Goal: Find specific page/section: Locate a particular part of the current website

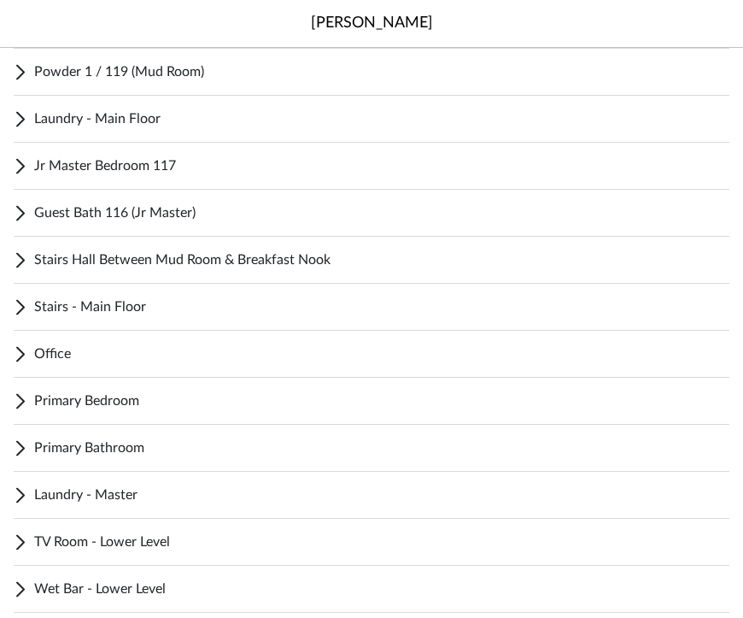
scroll to position [653, 0]
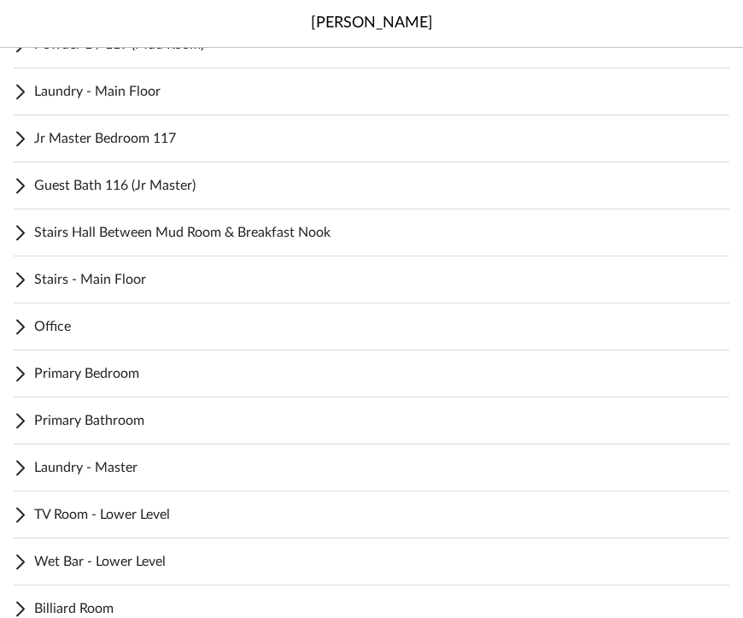
click at [14, 423] on icon at bounding box center [21, 420] width 14 height 21
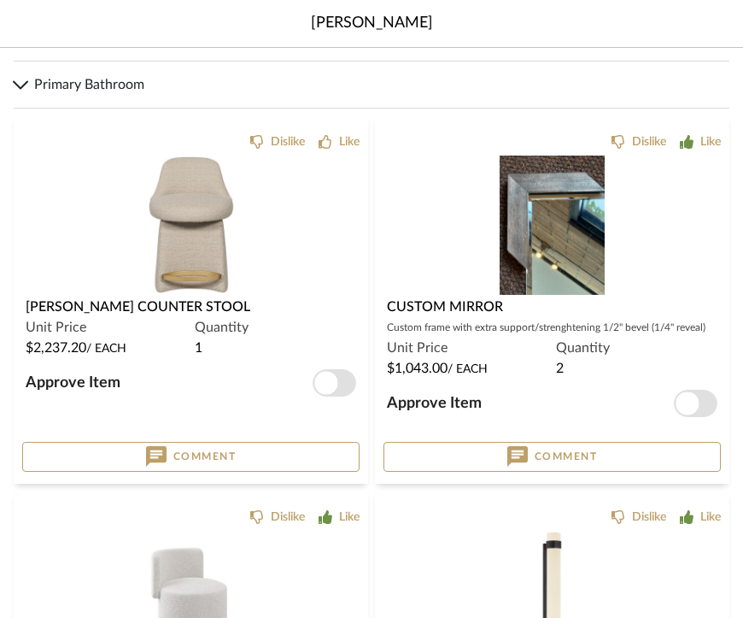
scroll to position [1016, 0]
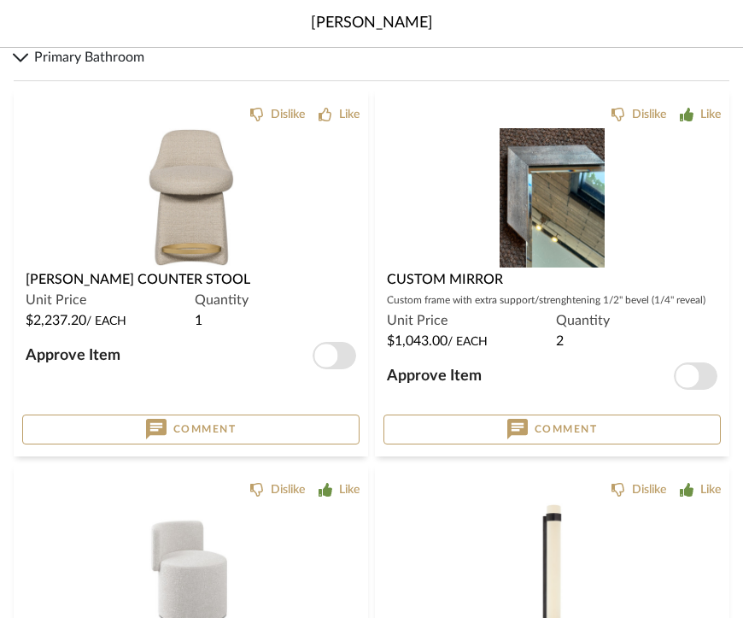
click at [173, 179] on img "0" at bounding box center [190, 197] width 87 height 139
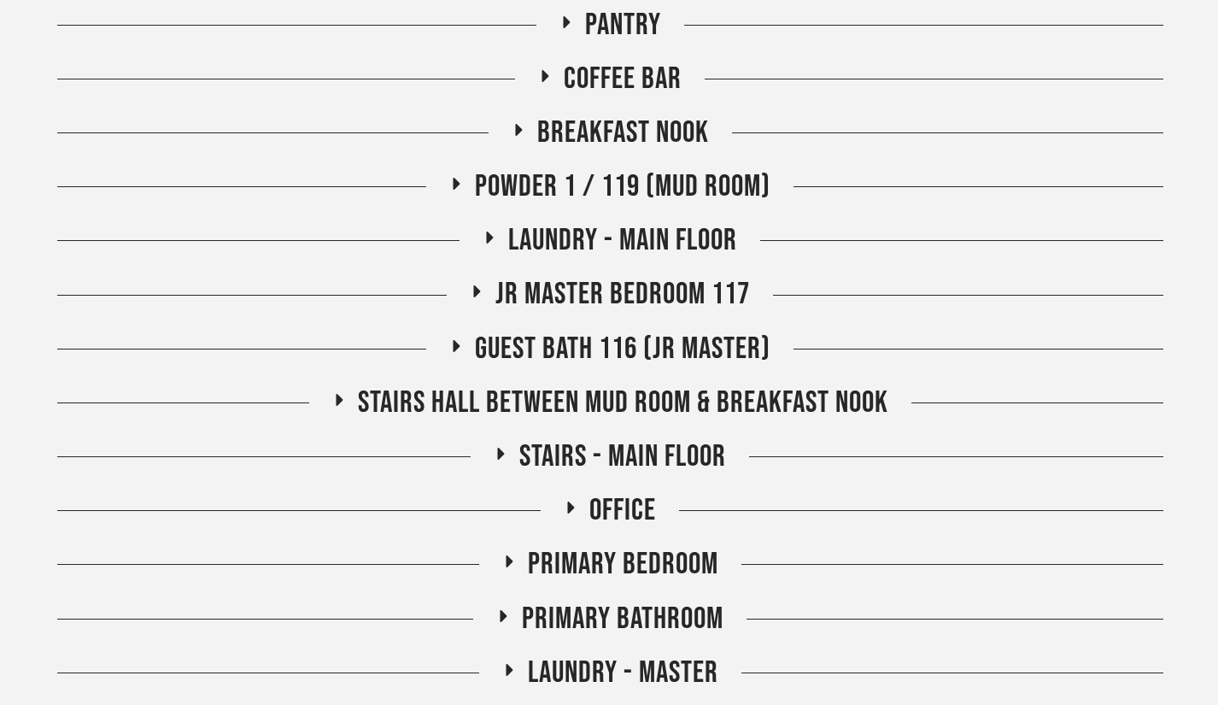
scroll to position [689, 0]
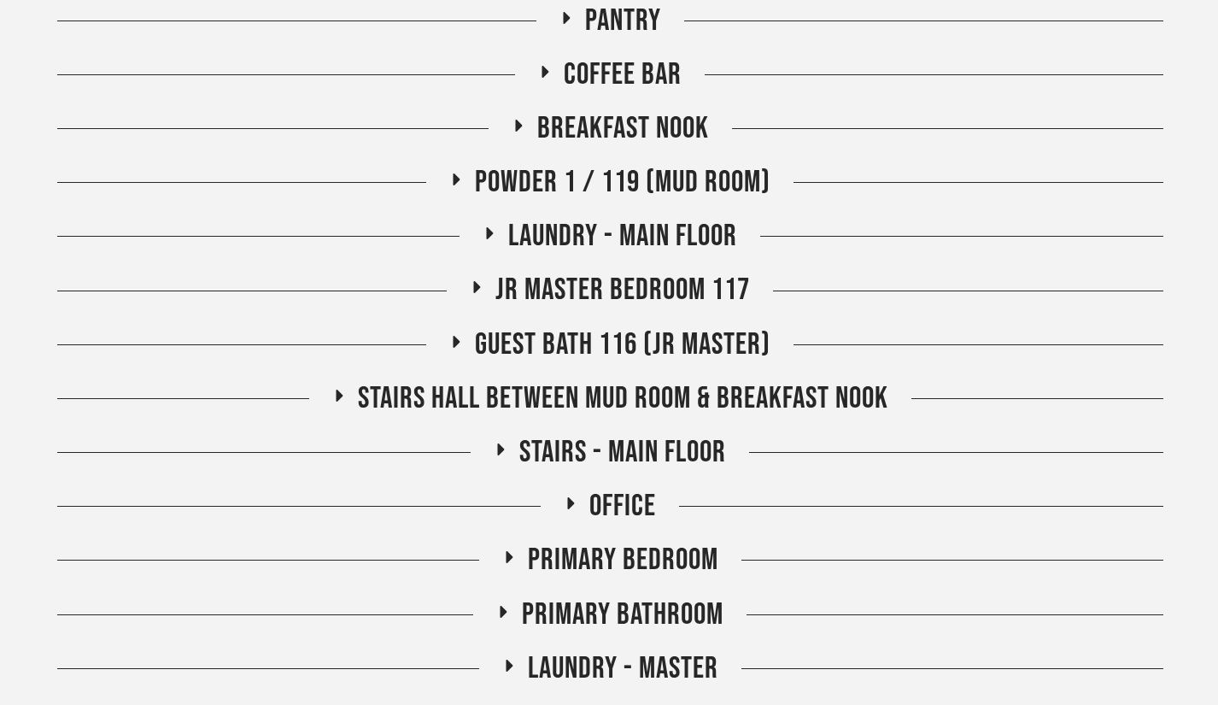
click at [338, 389] on icon at bounding box center [338, 395] width 21 height 13
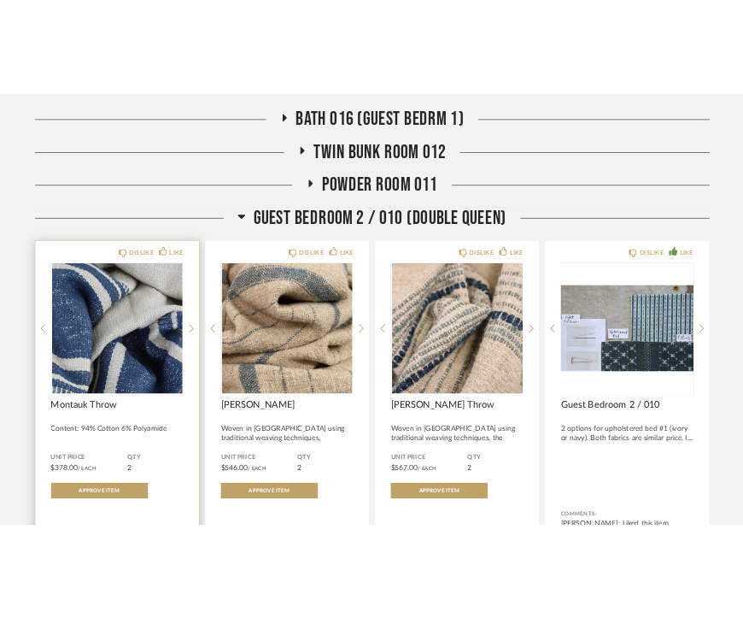
scroll to position [2468, 0]
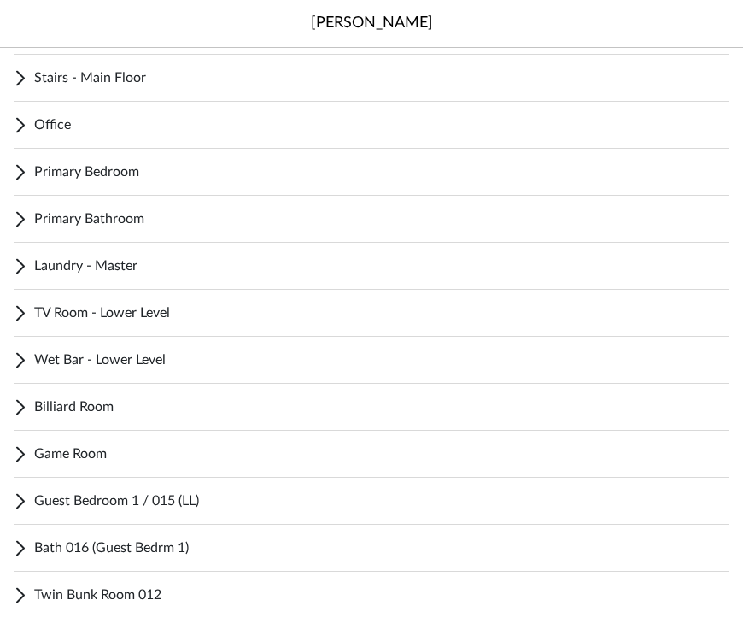
scroll to position [934, 0]
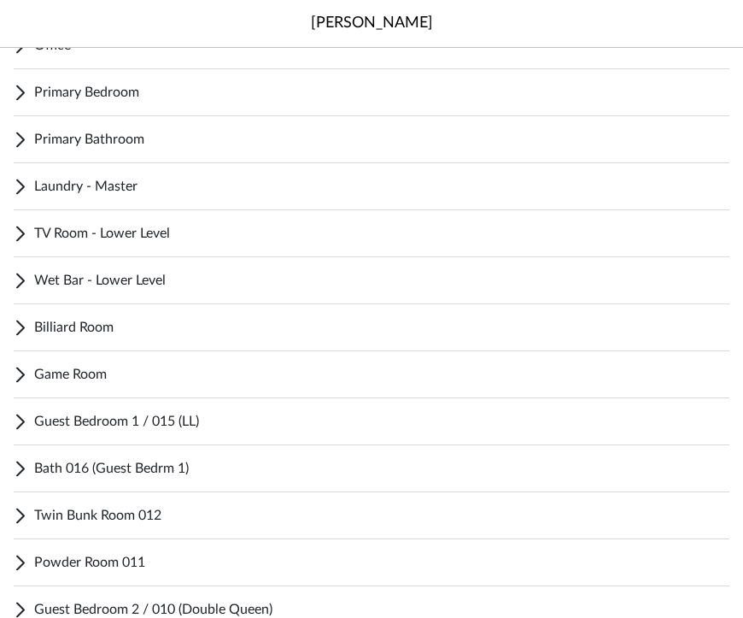
click at [27, 415] on div "Guest Bedroom 1 / 015 (LL)" at bounding box center [372, 421] width 716 height 47
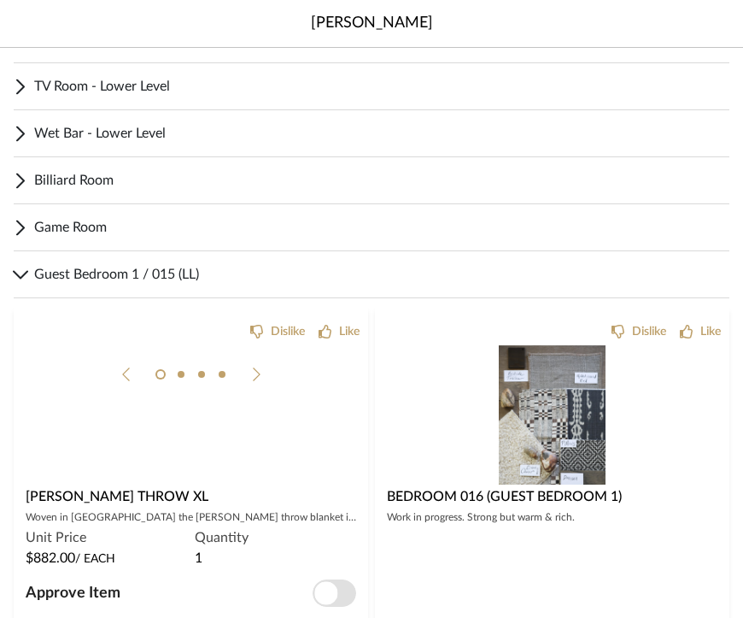
scroll to position [1115, 0]
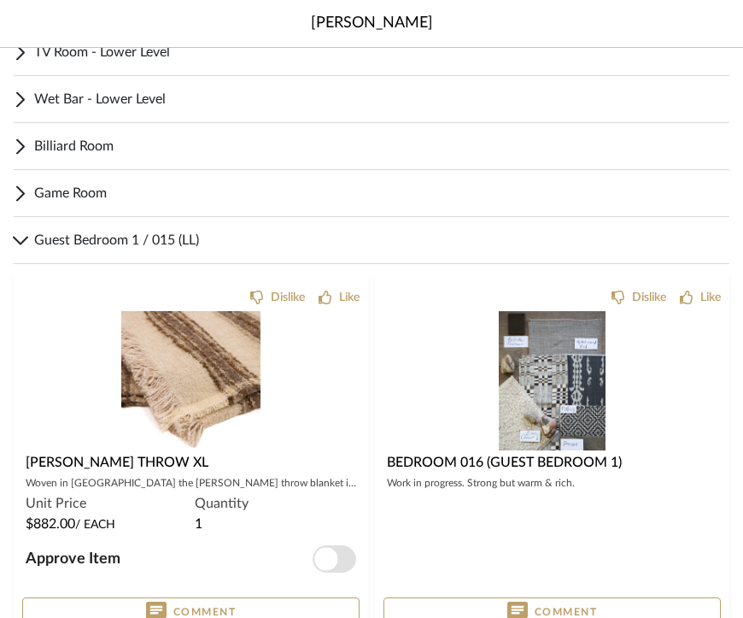
click at [217, 367] on img "0" at bounding box center [190, 380] width 139 height 139
click at [0, 0] on div at bounding box center [0, 0] width 0 height 0
